Goal: Transaction & Acquisition: Subscribe to service/newsletter

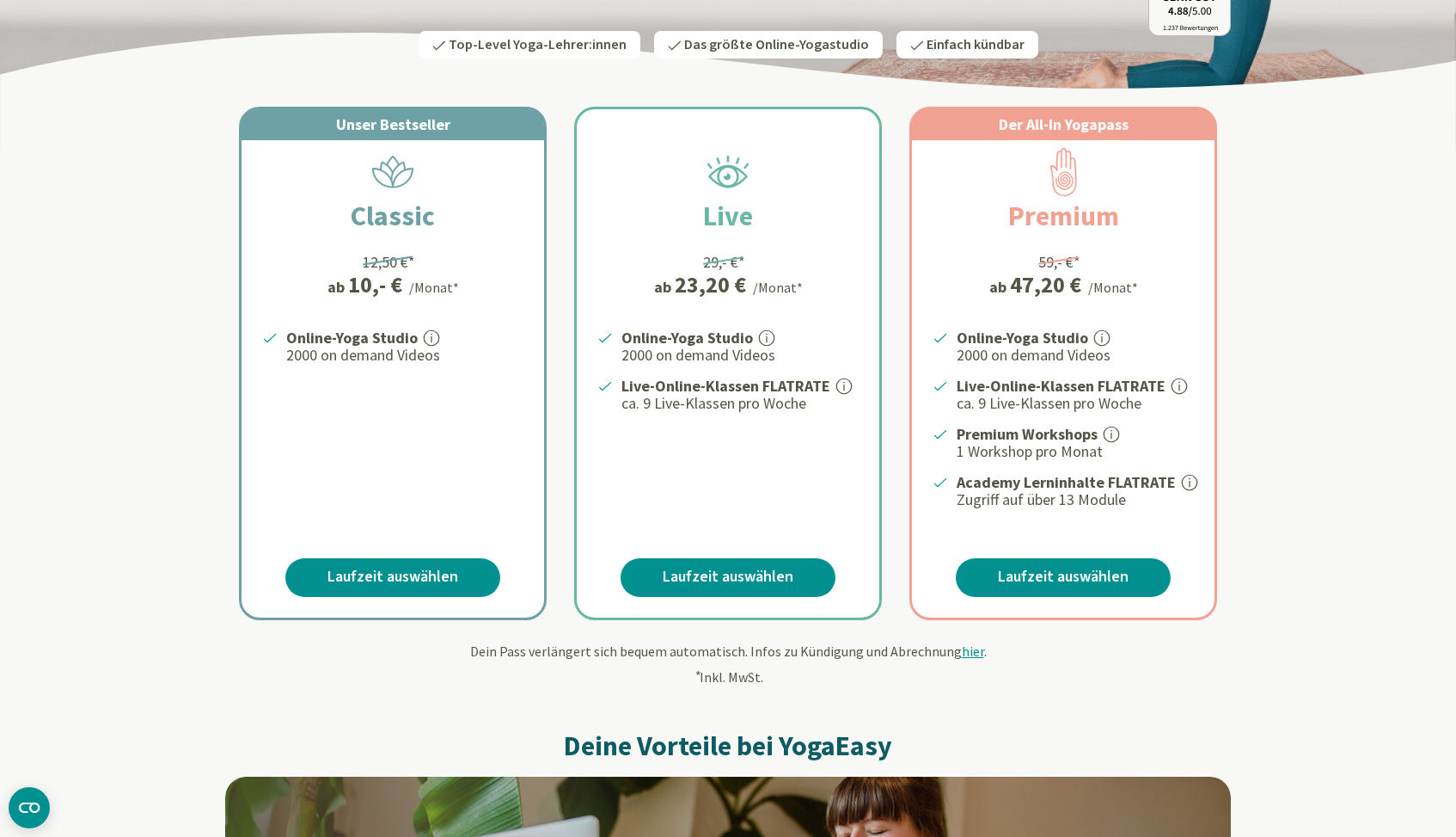
scroll to position [305, 0]
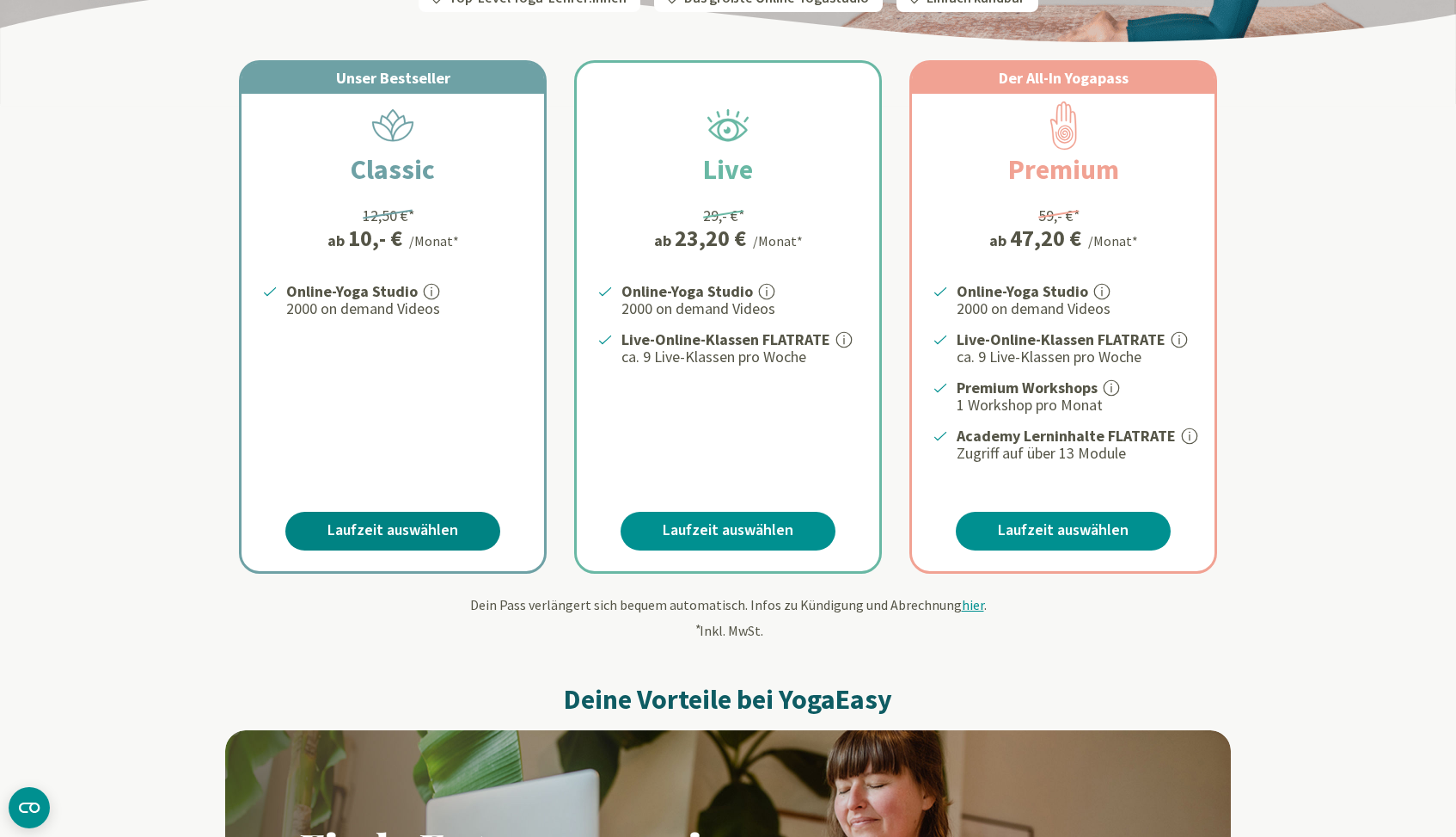
click at [397, 515] on link "Laufzeit auswählen" at bounding box center [392, 530] width 215 height 38
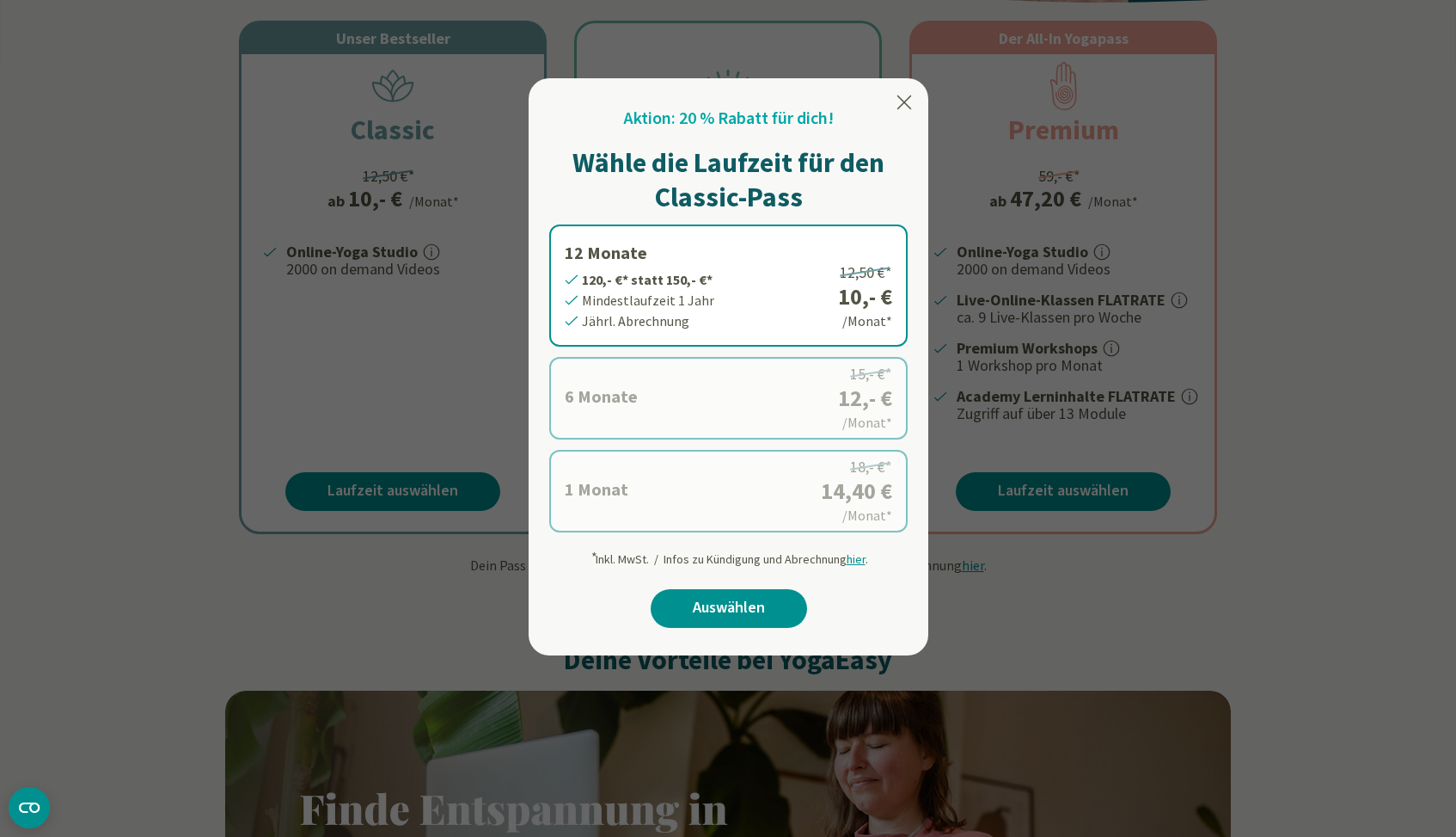
scroll to position [350, 0]
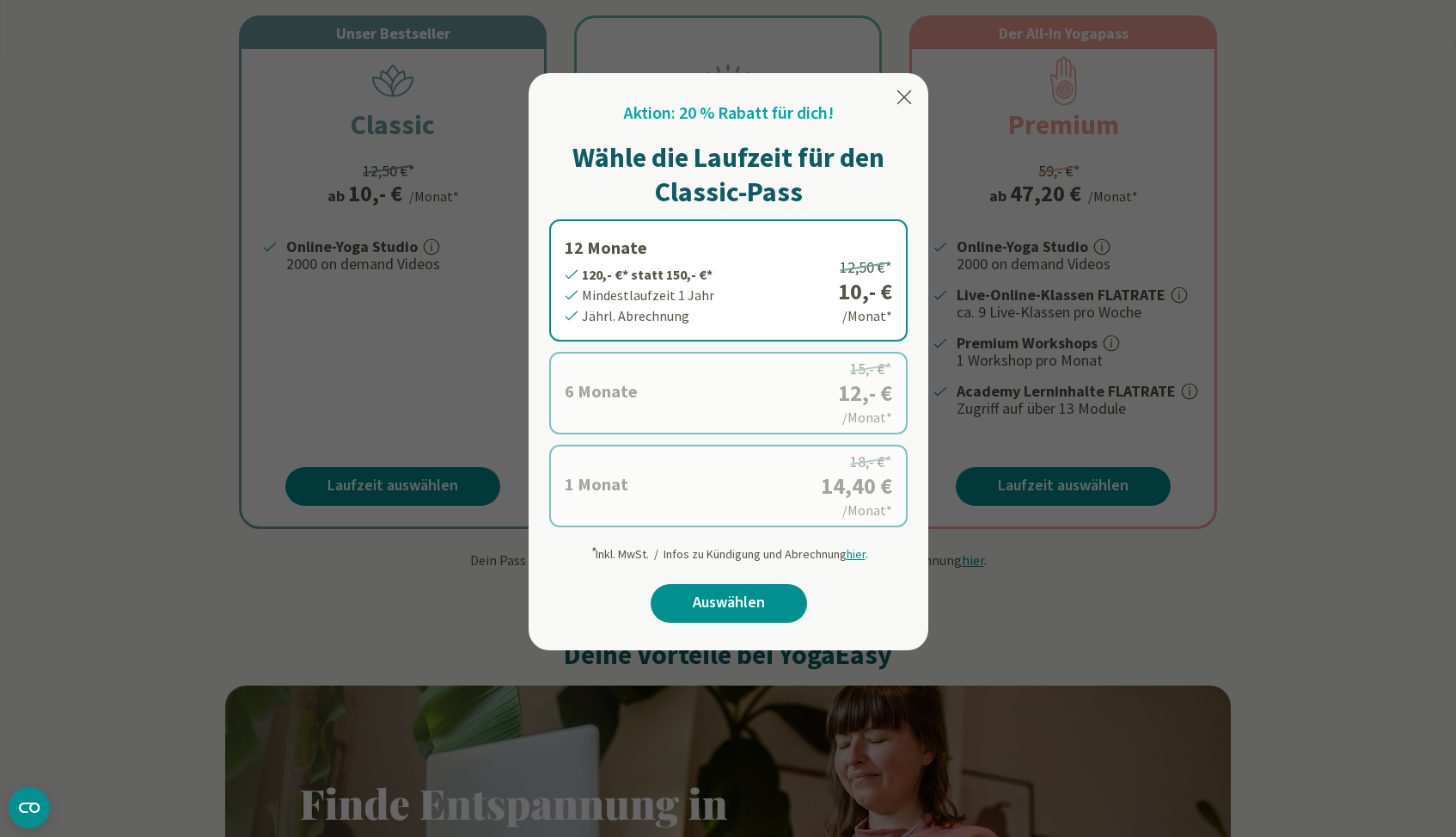
click at [669, 399] on label "6 Monate 72,- €* statt 90,- €* Mindestlaufzeit 6 Monate Halbjährl. Abrechnung 1…" at bounding box center [729, 393] width 359 height 82
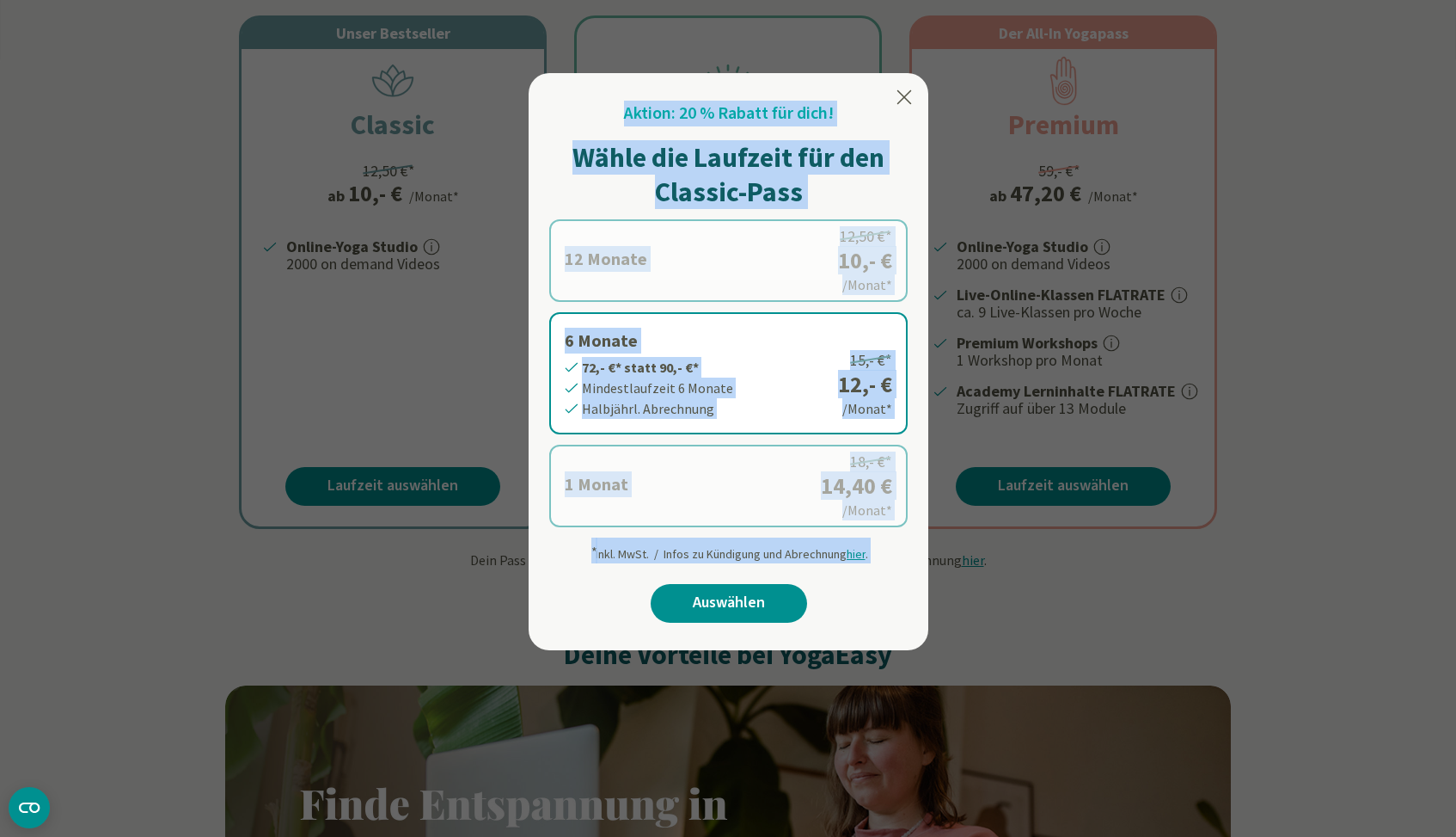
drag, startPoint x: 669, startPoint y: 596, endPoint x: 420, endPoint y: 565, distance: 250.9
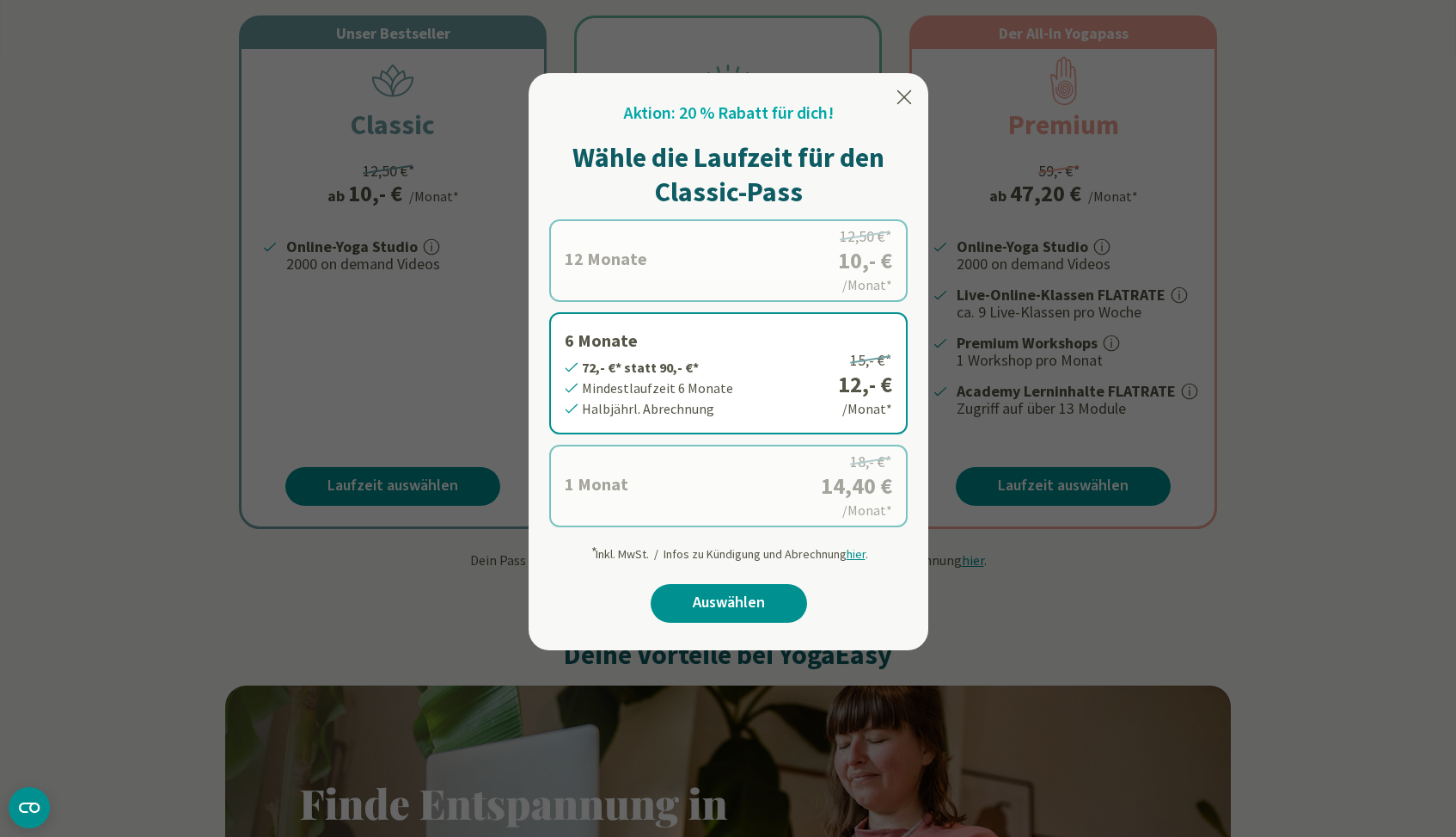
click at [420, 565] on div at bounding box center [728, 418] width 1456 height 837
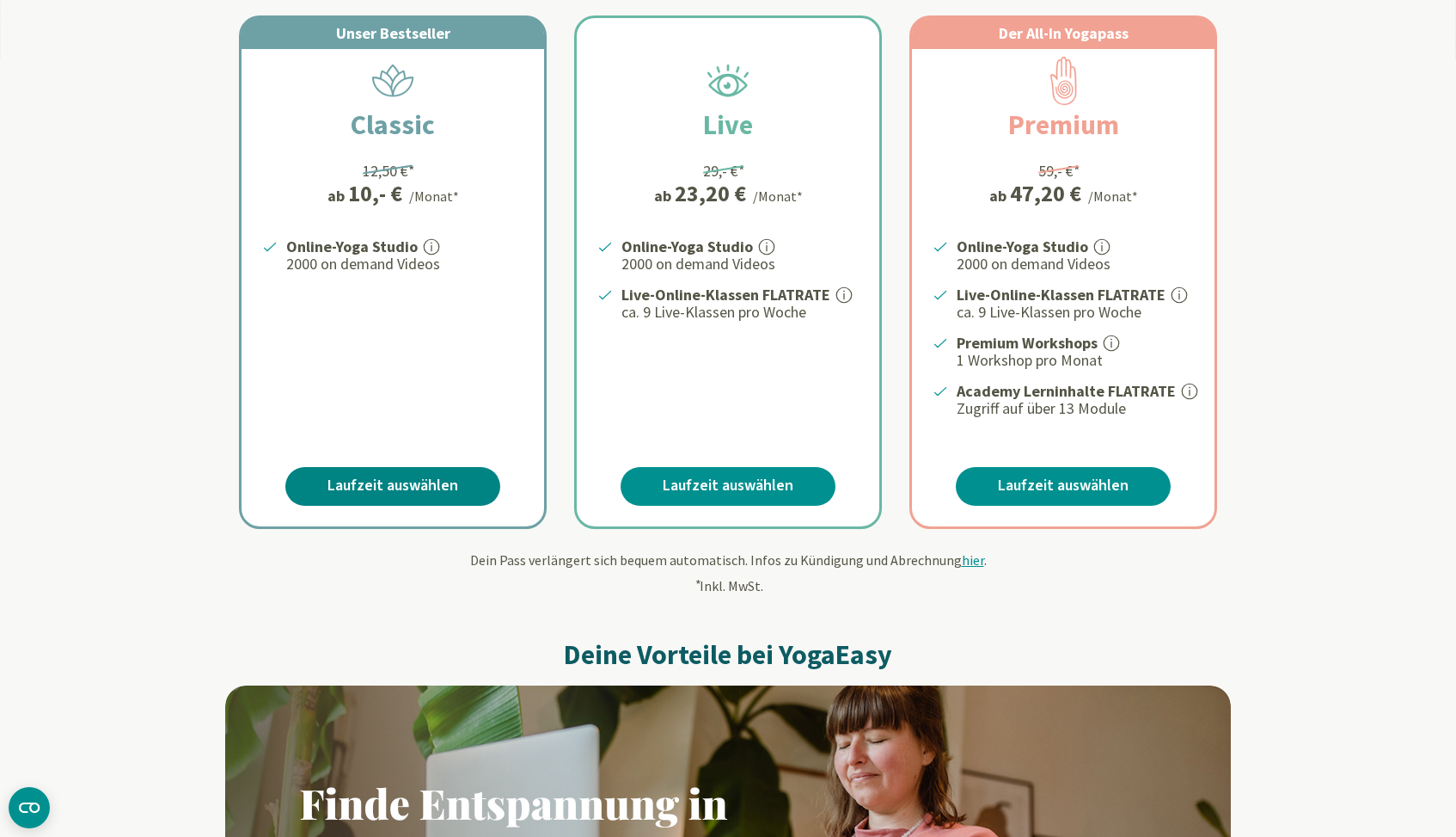
click at [469, 467] on link "Laufzeit auswählen" at bounding box center [392, 485] width 215 height 38
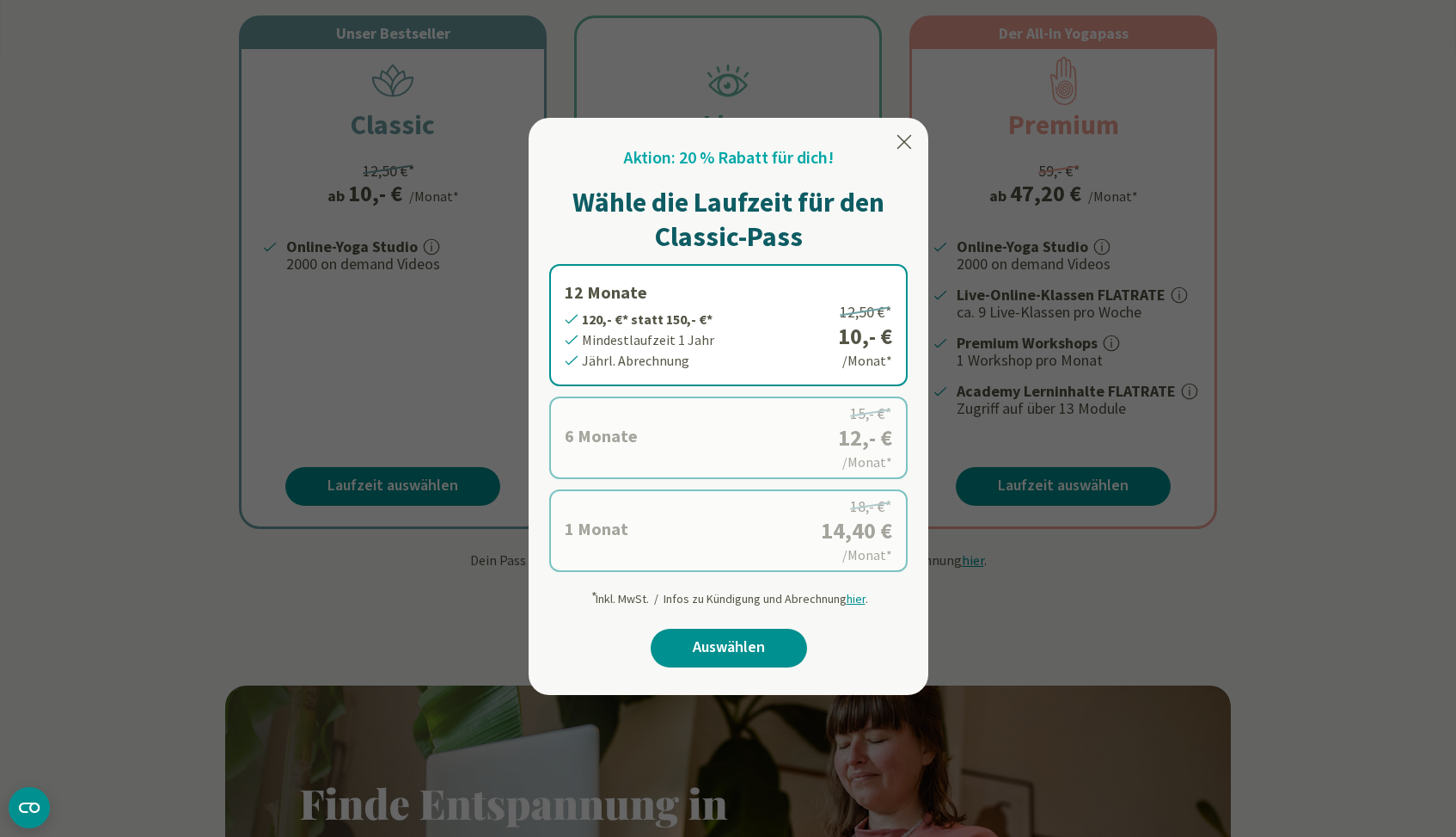
click at [718, 517] on label "1 Monat 14,40 €* statt 18,- €* Mindestlaufzeit 1 Monat Monatl. Abrechnung 18,- …" at bounding box center [729, 530] width 359 height 82
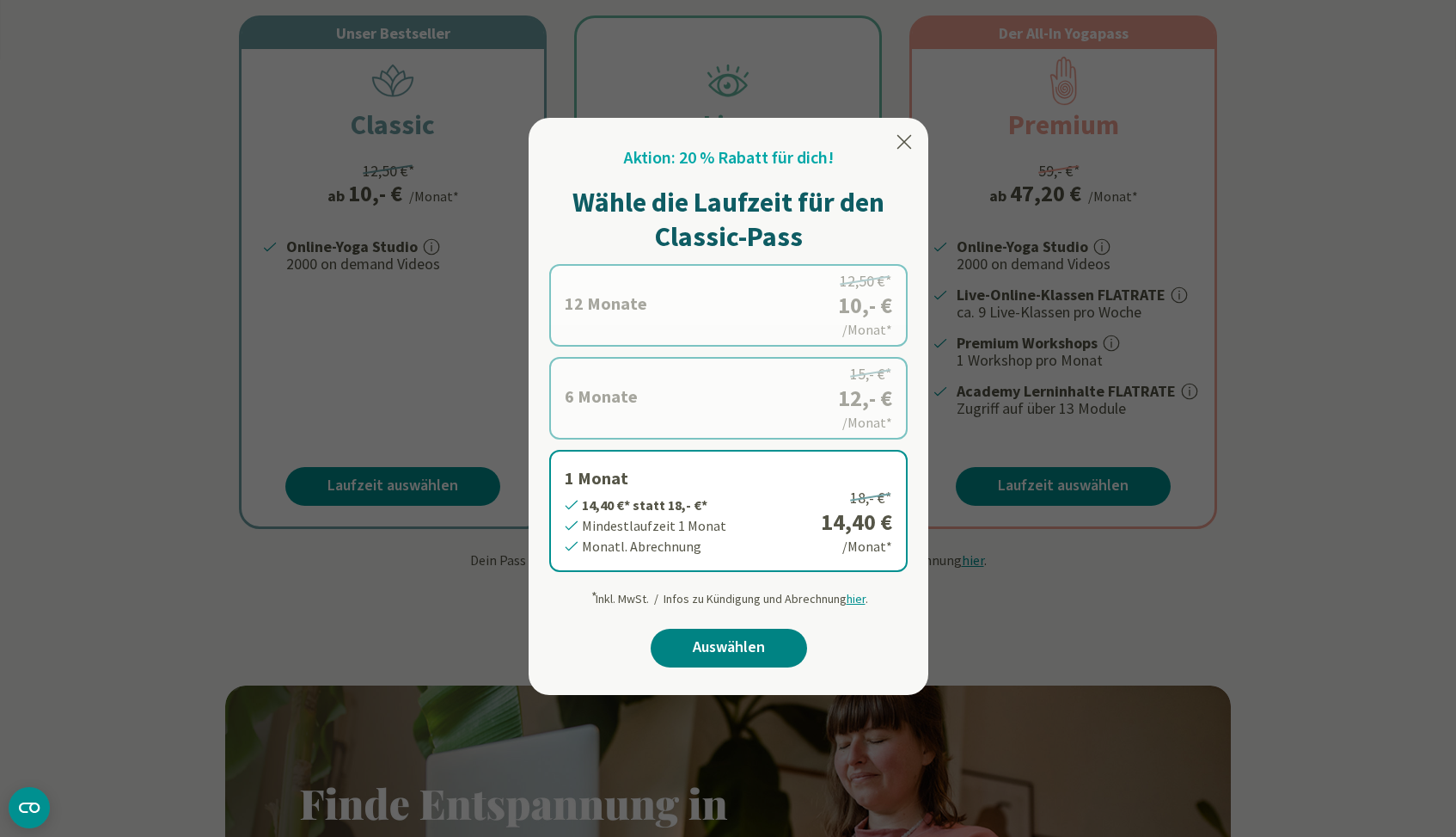
click at [725, 646] on link "Auswählen" at bounding box center [729, 647] width 157 height 38
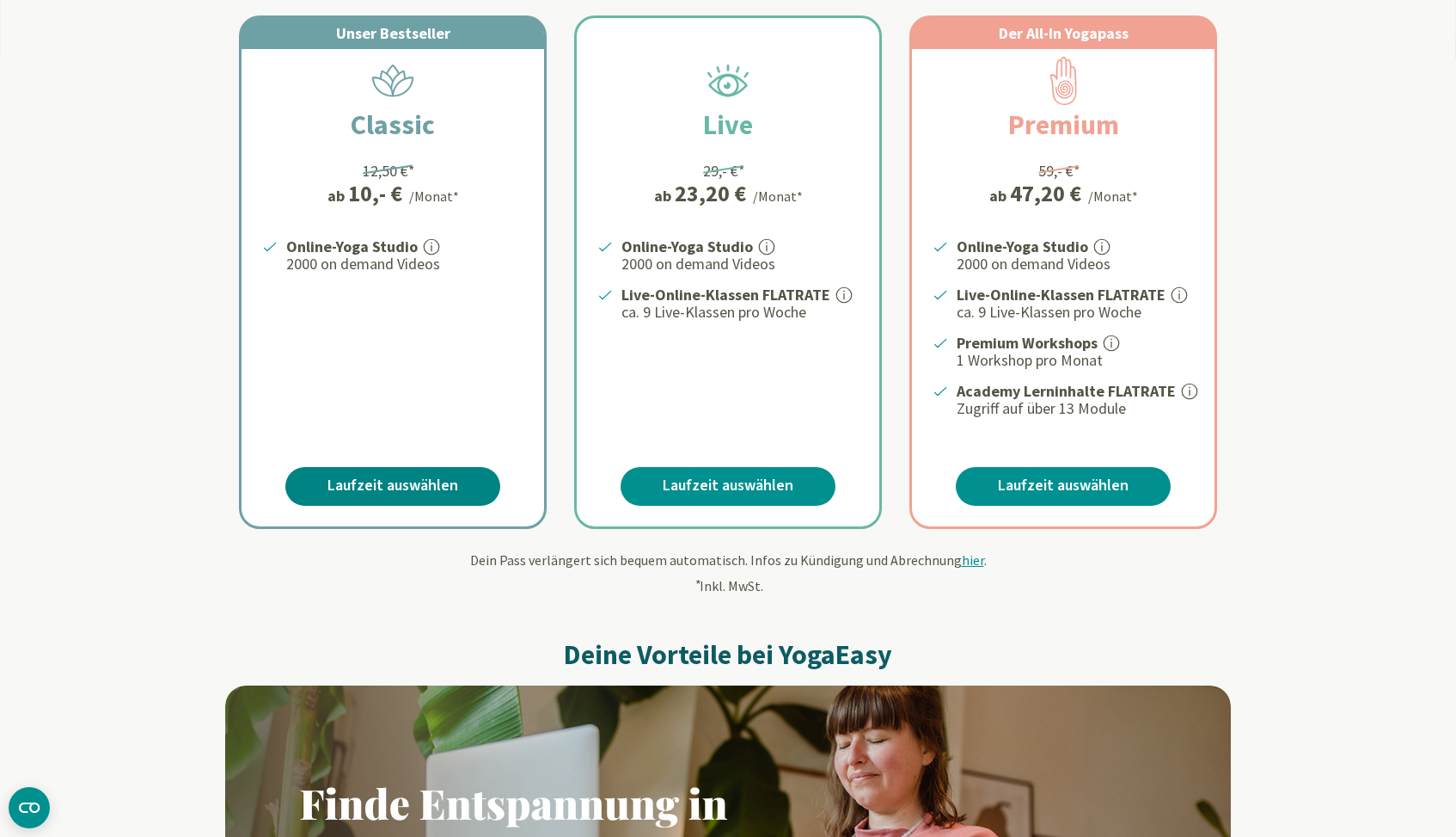
click at [457, 488] on link "Laufzeit auswählen" at bounding box center [392, 485] width 215 height 38
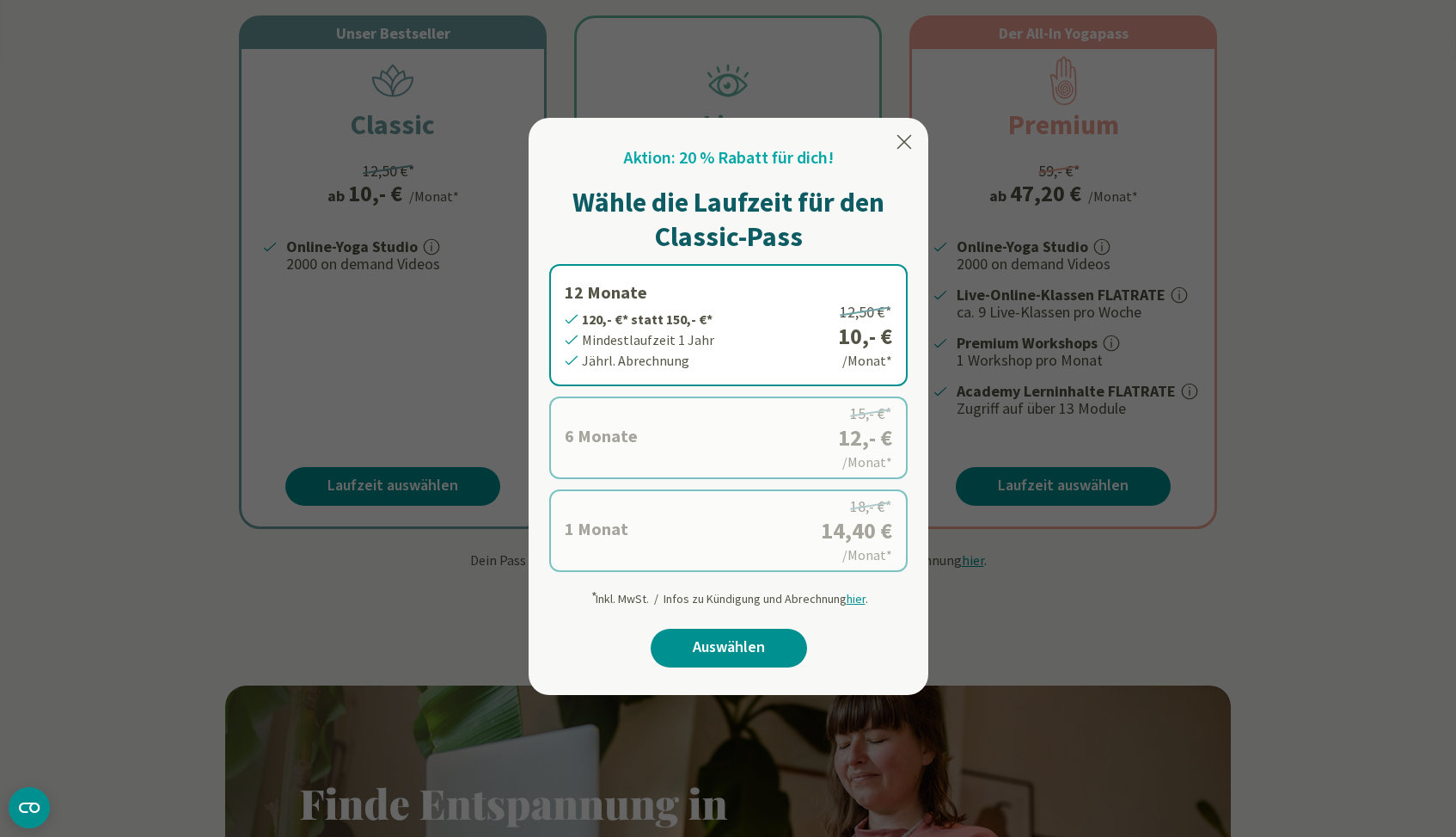
click at [706, 433] on label "6 Monate 72,- €* statt 90,- €* Mindestlaufzeit 6 Monate Halbjährl. Abrechnung 1…" at bounding box center [729, 437] width 359 height 82
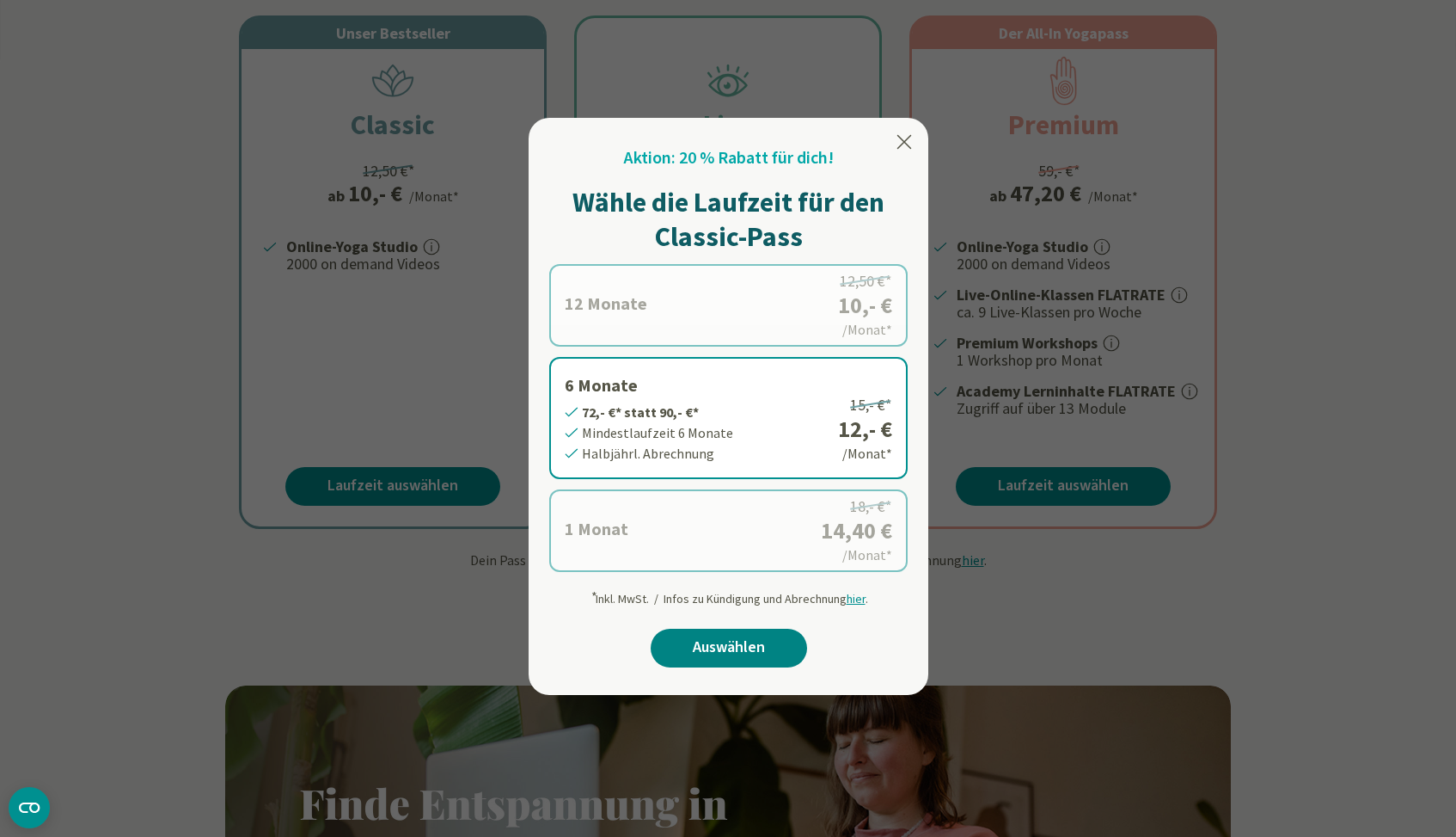
click at [702, 644] on link "Auswählen" at bounding box center [729, 647] width 157 height 38
